Goal: Navigation & Orientation: Find specific page/section

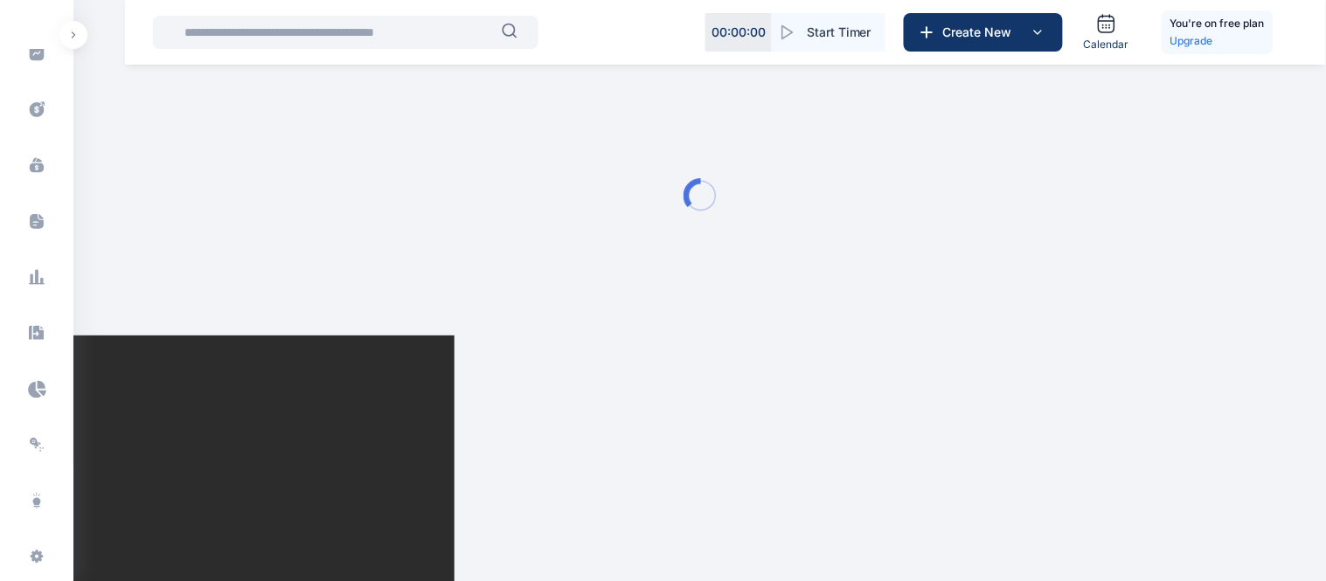
scroll to position [537, 0]
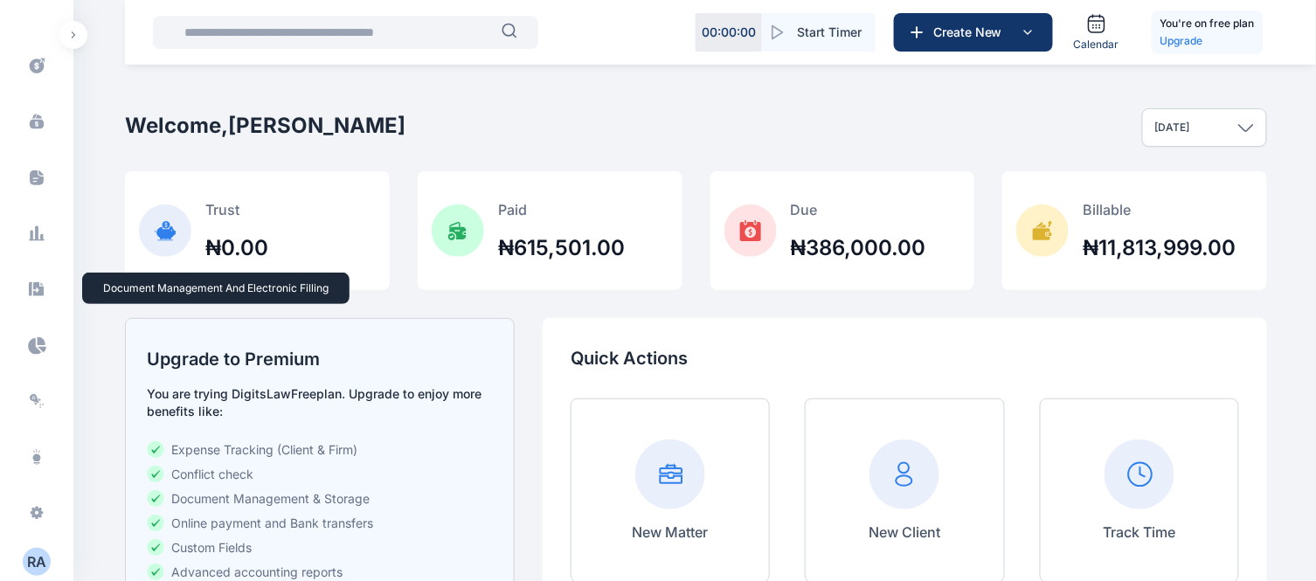
click at [39, 284] on icon at bounding box center [36, 290] width 17 height 18
